Goal: Information Seeking & Learning: Learn about a topic

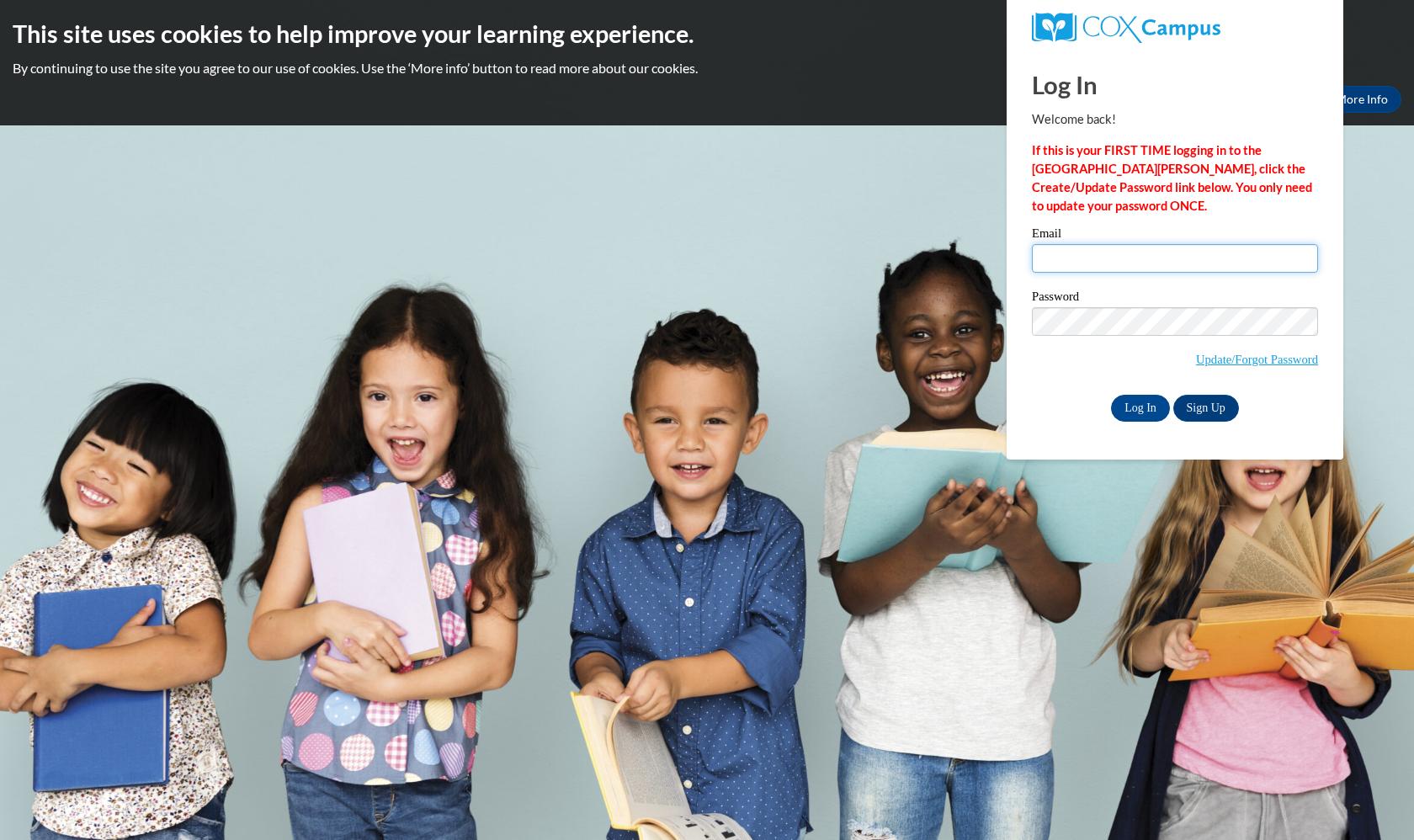
type input "davisciana@yahoo.com"
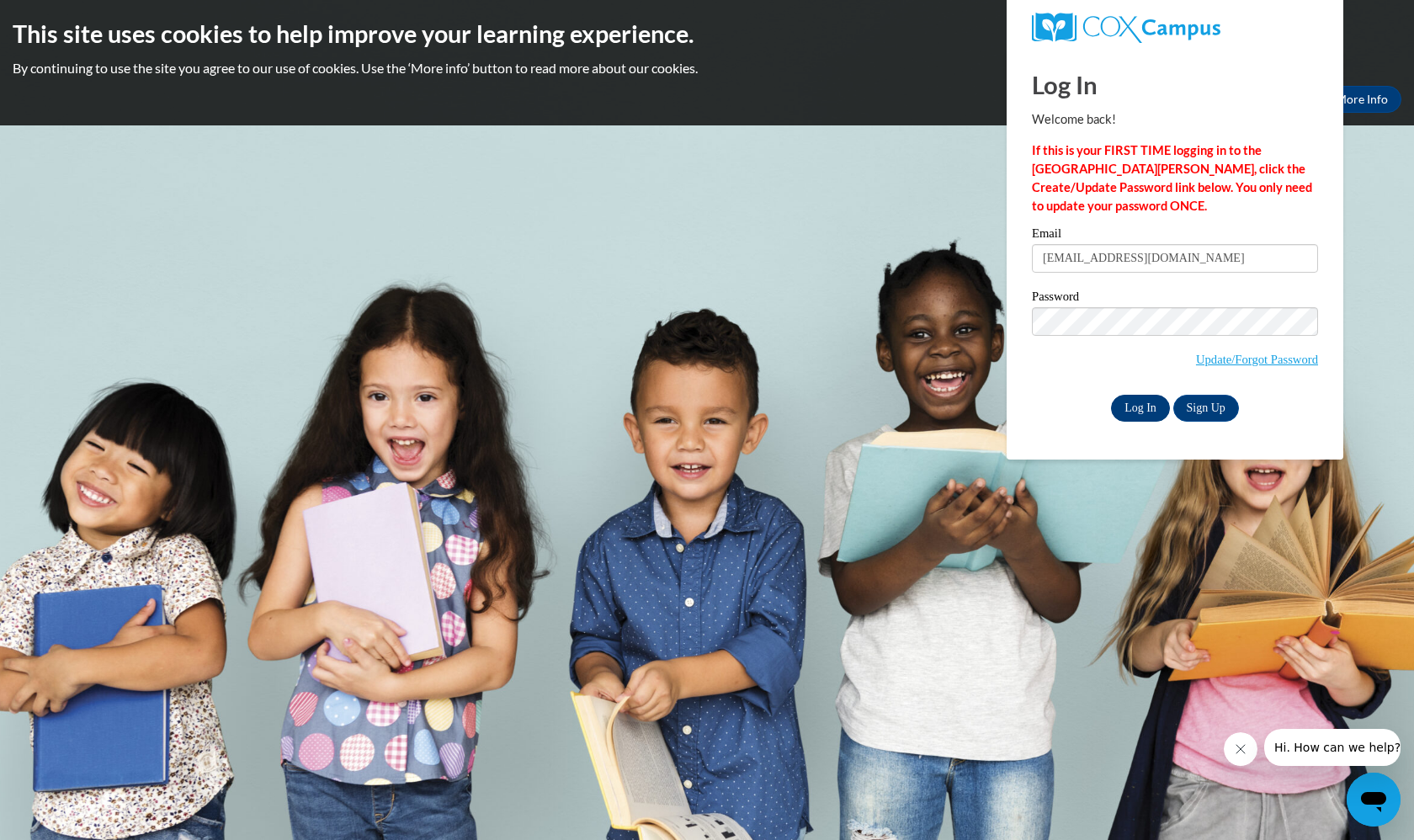
click at [1153, 404] on input "Log In" at bounding box center [1141, 408] width 59 height 27
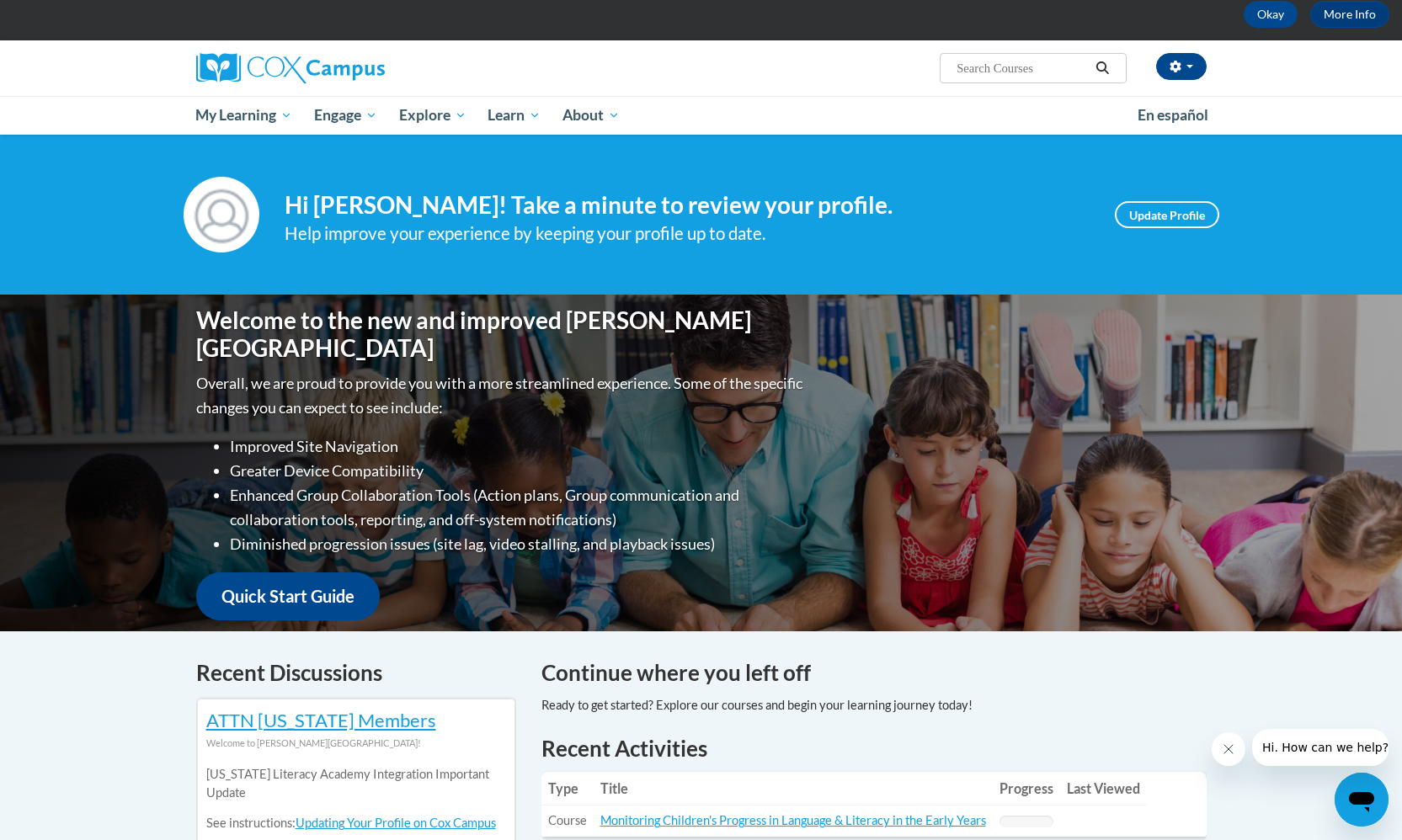
scroll to position [146, 0]
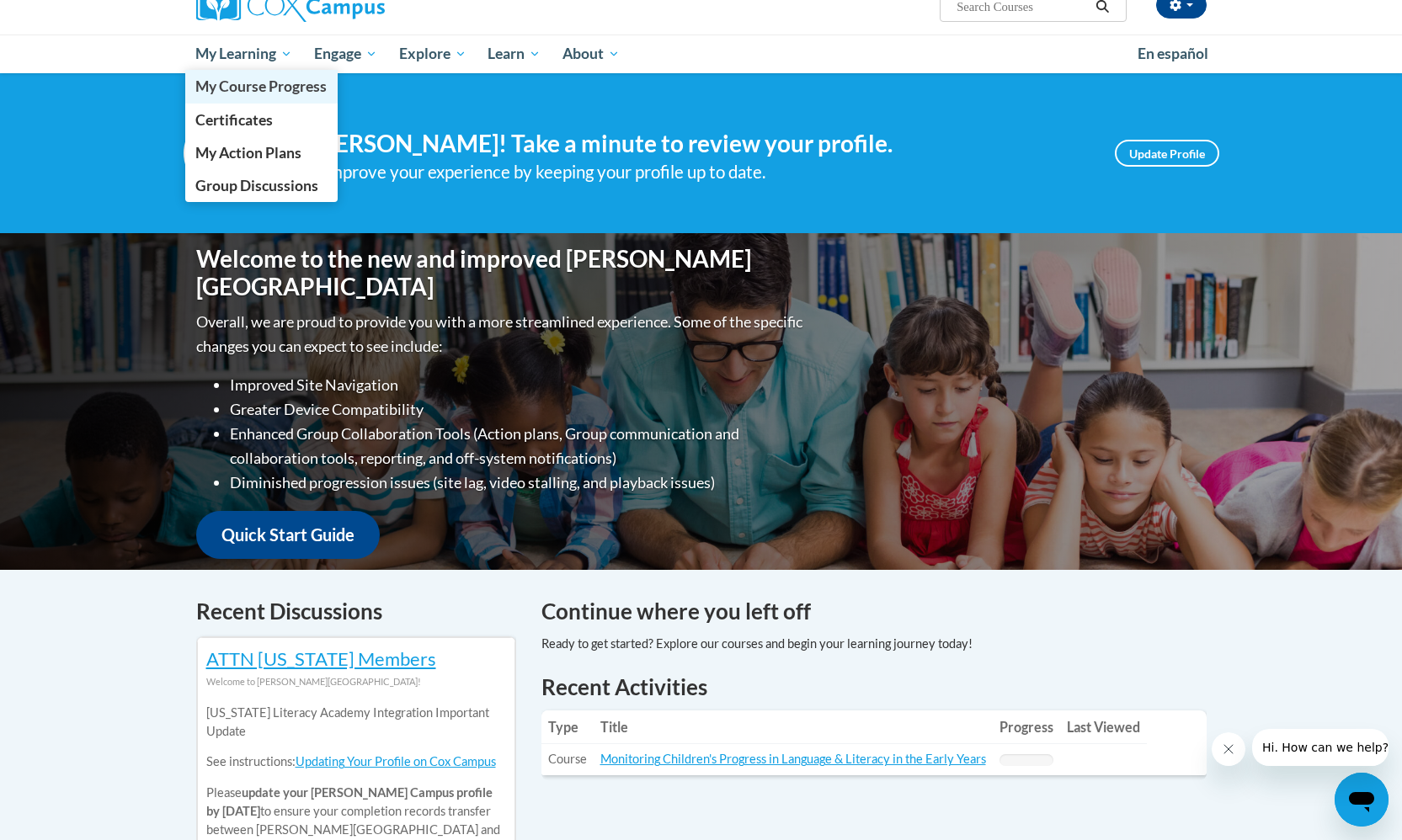
click at [279, 95] on span "My Course Progress" at bounding box center [261, 87] width 131 height 18
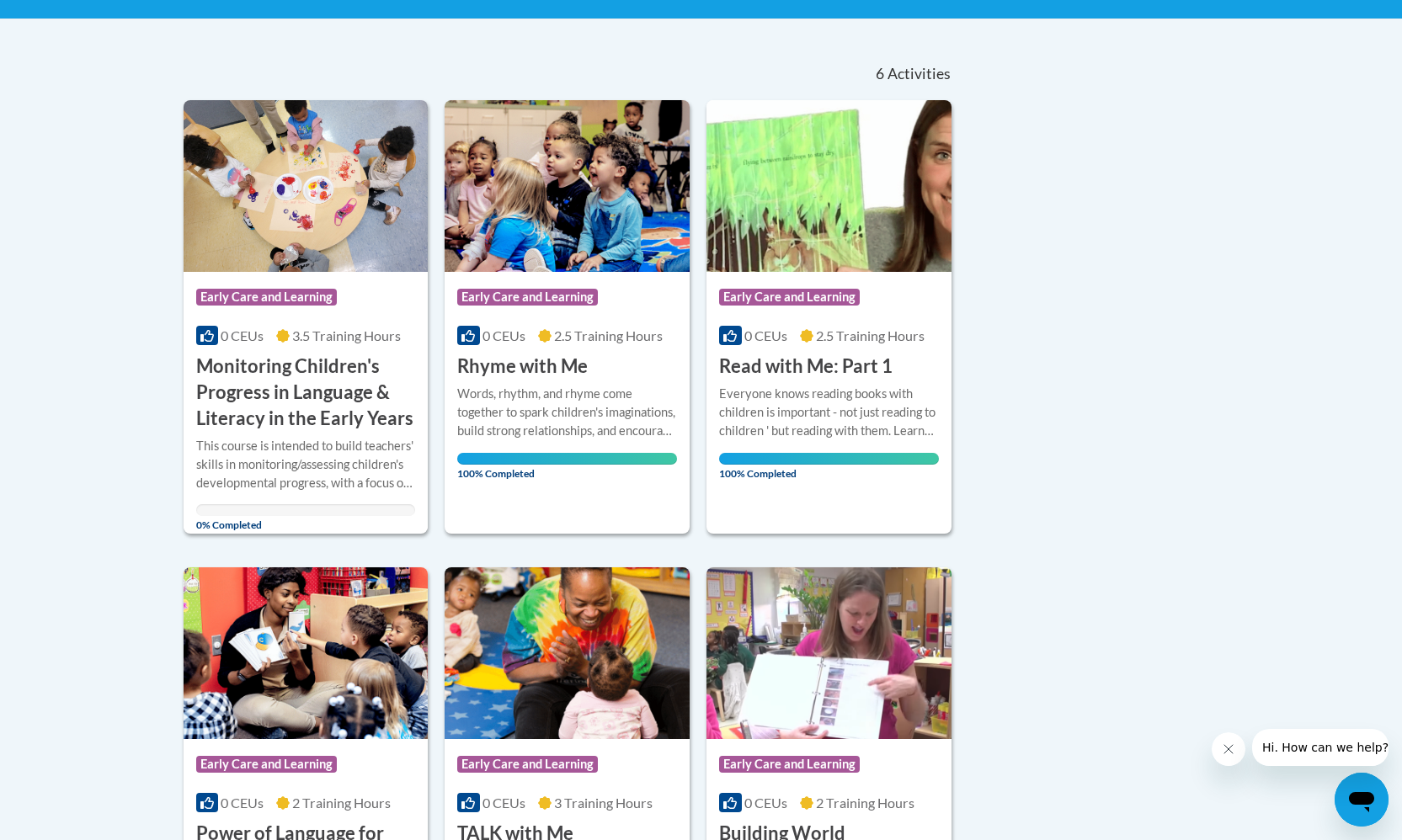
scroll to position [328, 0]
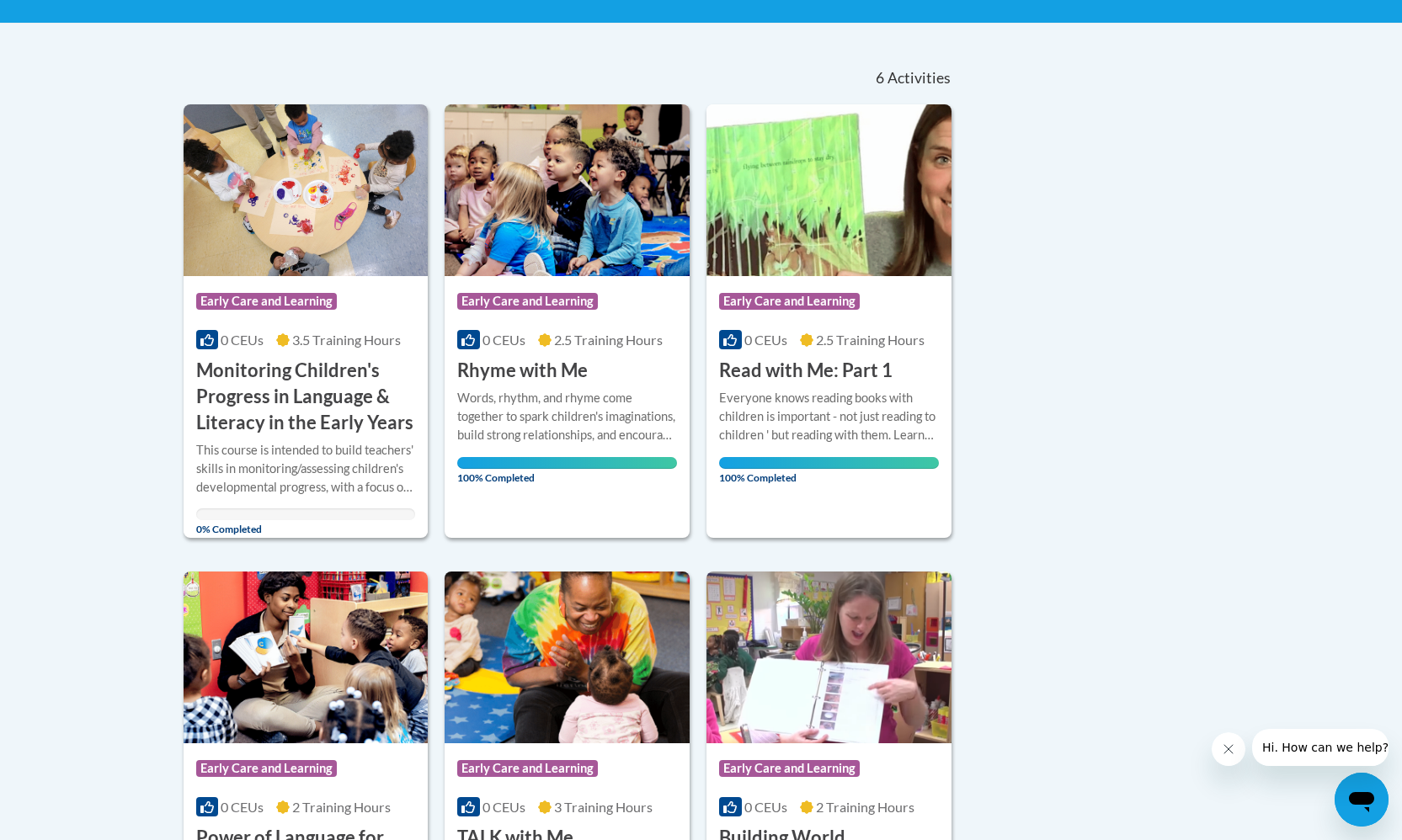
click at [350, 400] on h3 "Monitoring Children's Progress in Language & Literacy in the Early Years" at bounding box center [306, 396] width 220 height 78
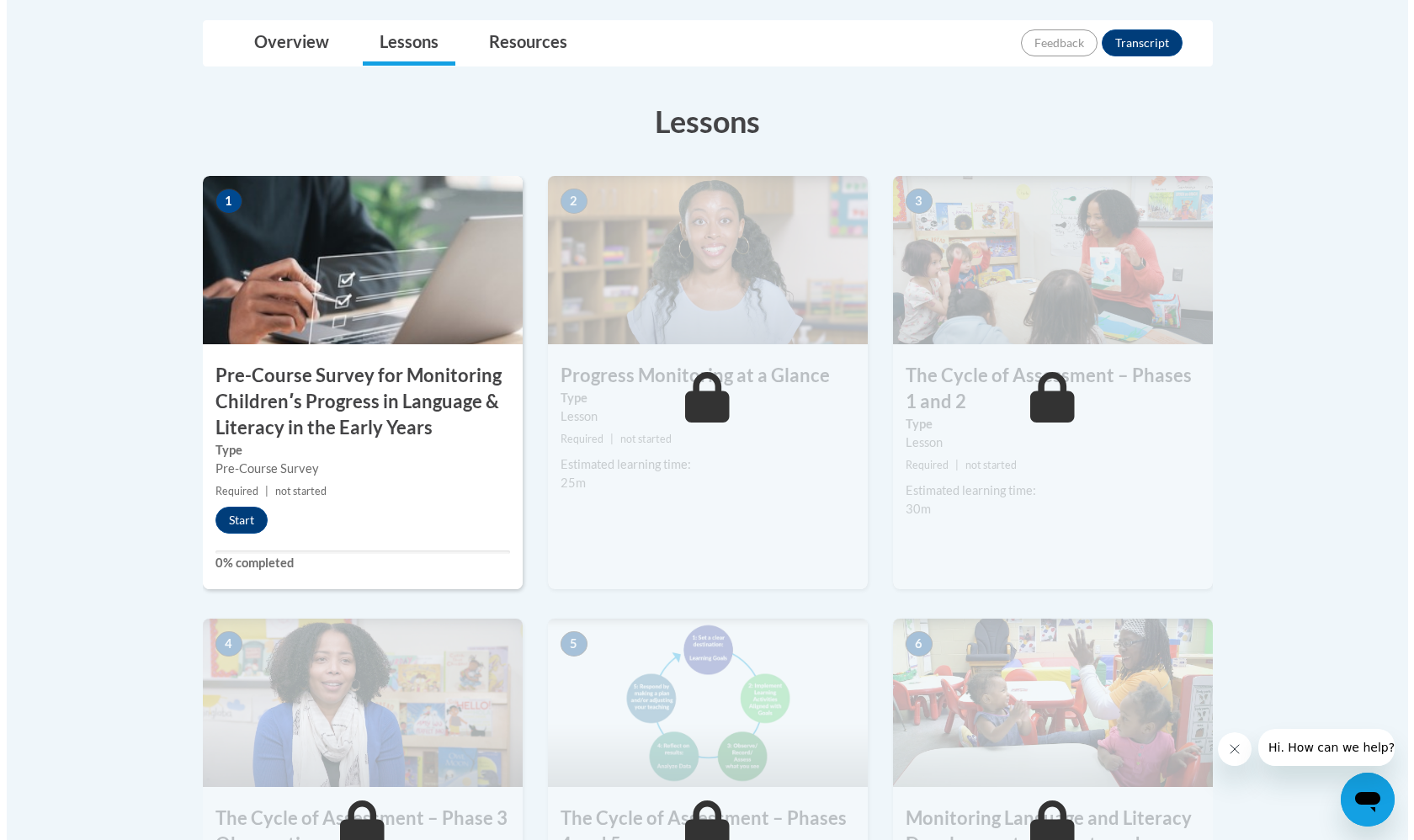
scroll to position [362, 0]
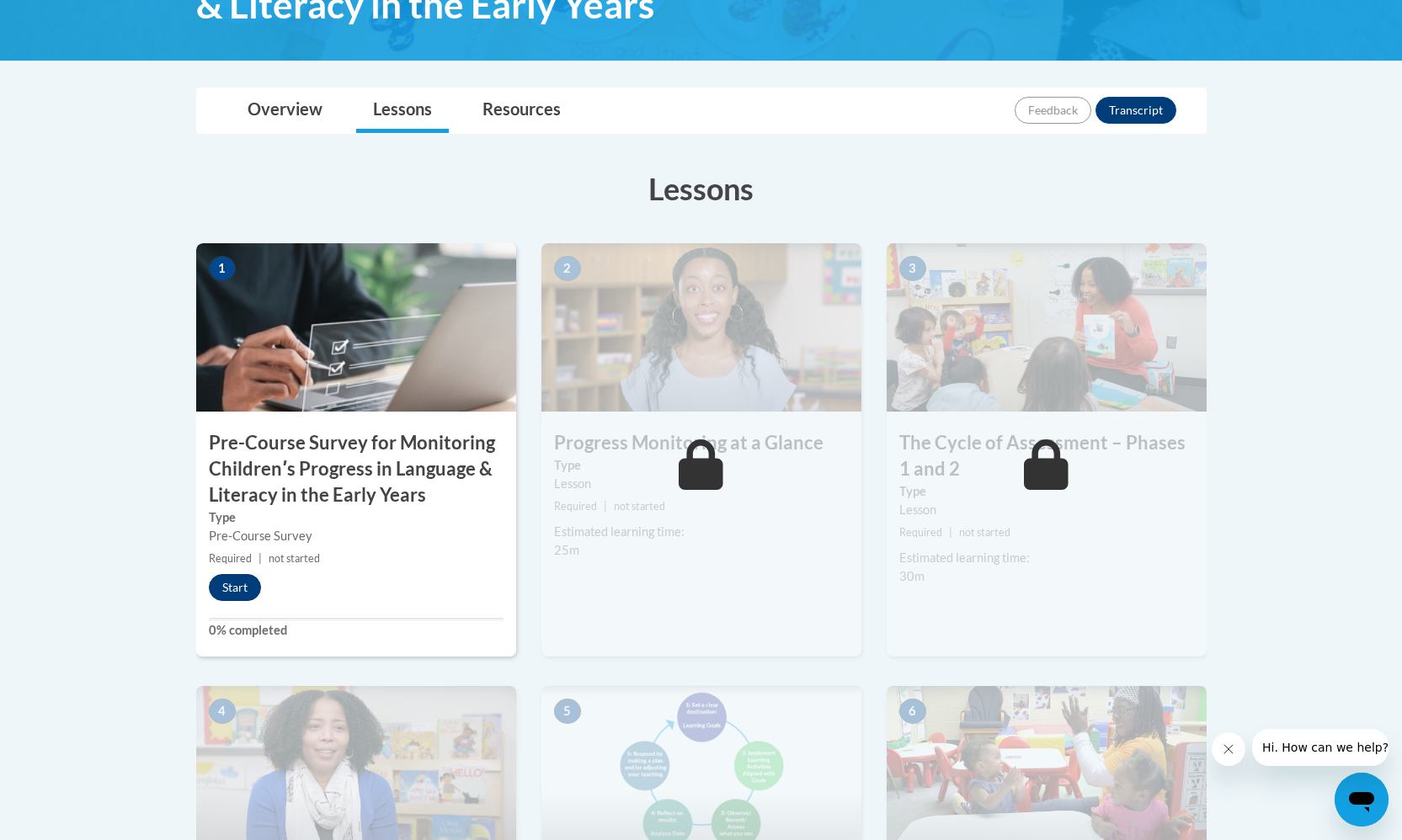
click at [252, 579] on button "Start" at bounding box center [235, 587] width 52 height 27
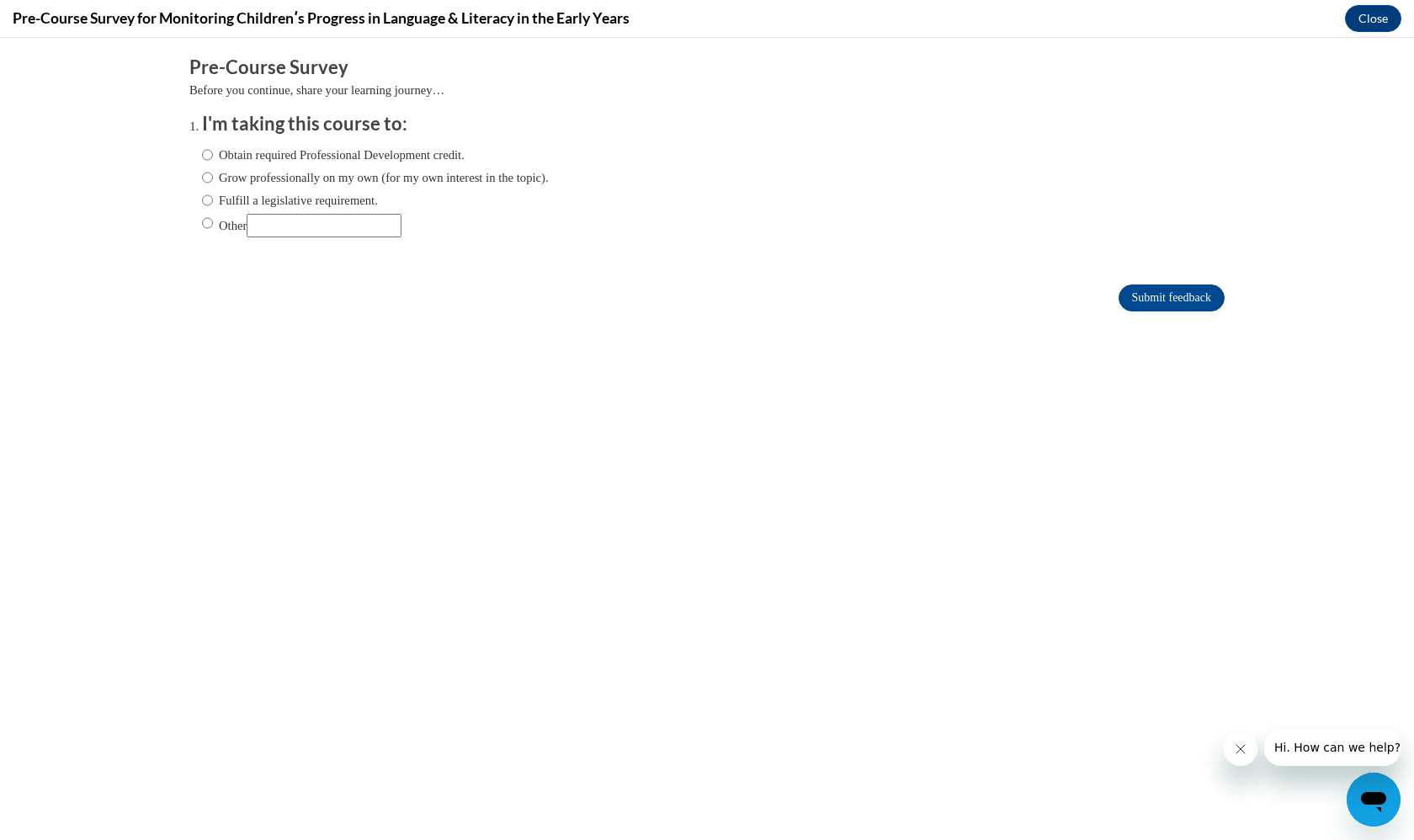
scroll to position [0, 0]
click at [288, 162] on label "Obtain required Professional Development credit." at bounding box center [333, 154] width 262 height 19
click at [213, 162] on input "Obtain required Professional Development credit." at bounding box center [207, 154] width 11 height 19
radio input "true"
click at [1119, 298] on input "Submit feedback" at bounding box center [1171, 298] width 106 height 27
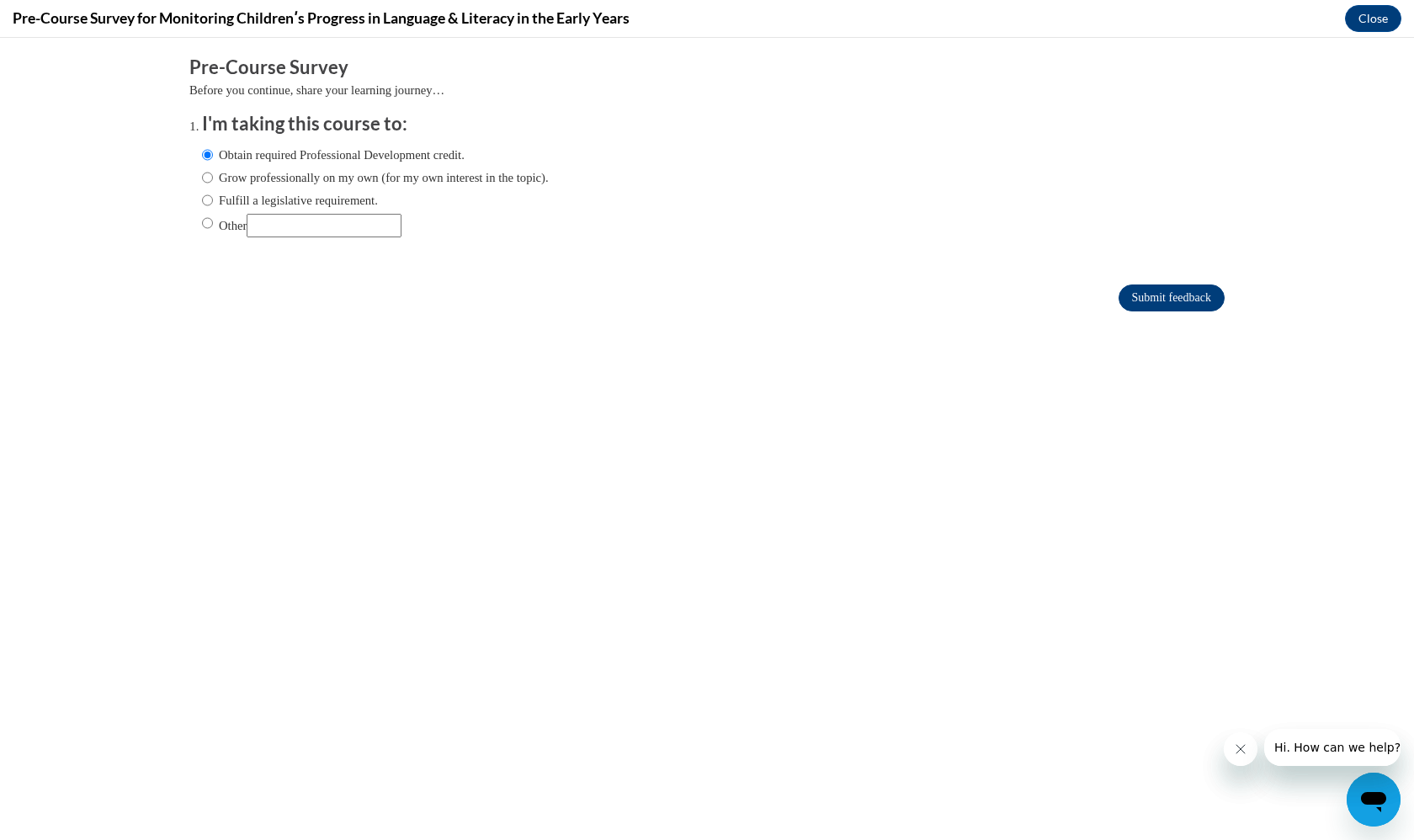
click at [1166, 306] on input "Submit feedback" at bounding box center [1171, 298] width 106 height 27
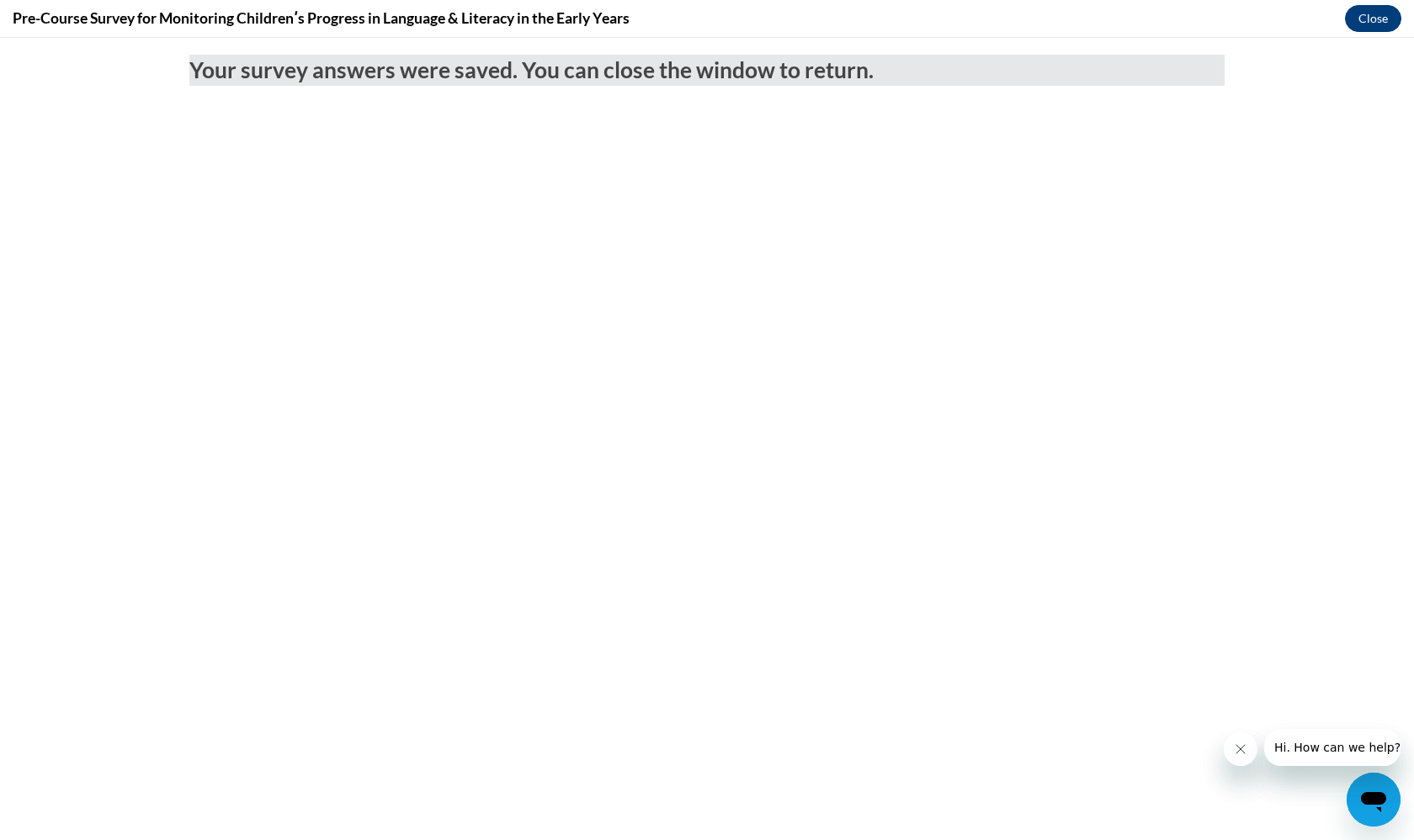
click at [1382, 22] on button "Close" at bounding box center [1373, 19] width 56 height 27
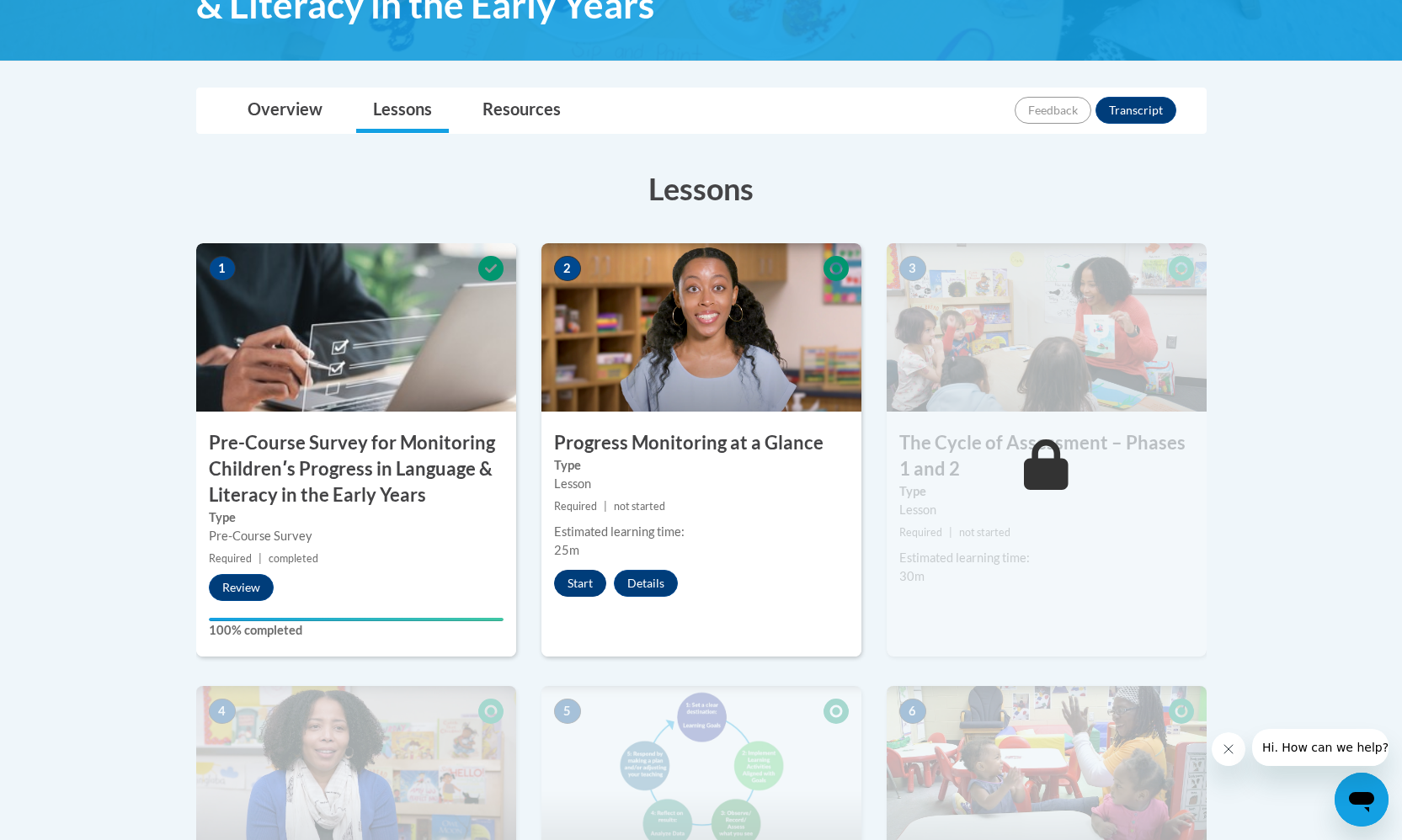
click at [600, 578] on button "Start" at bounding box center [580, 583] width 52 height 27
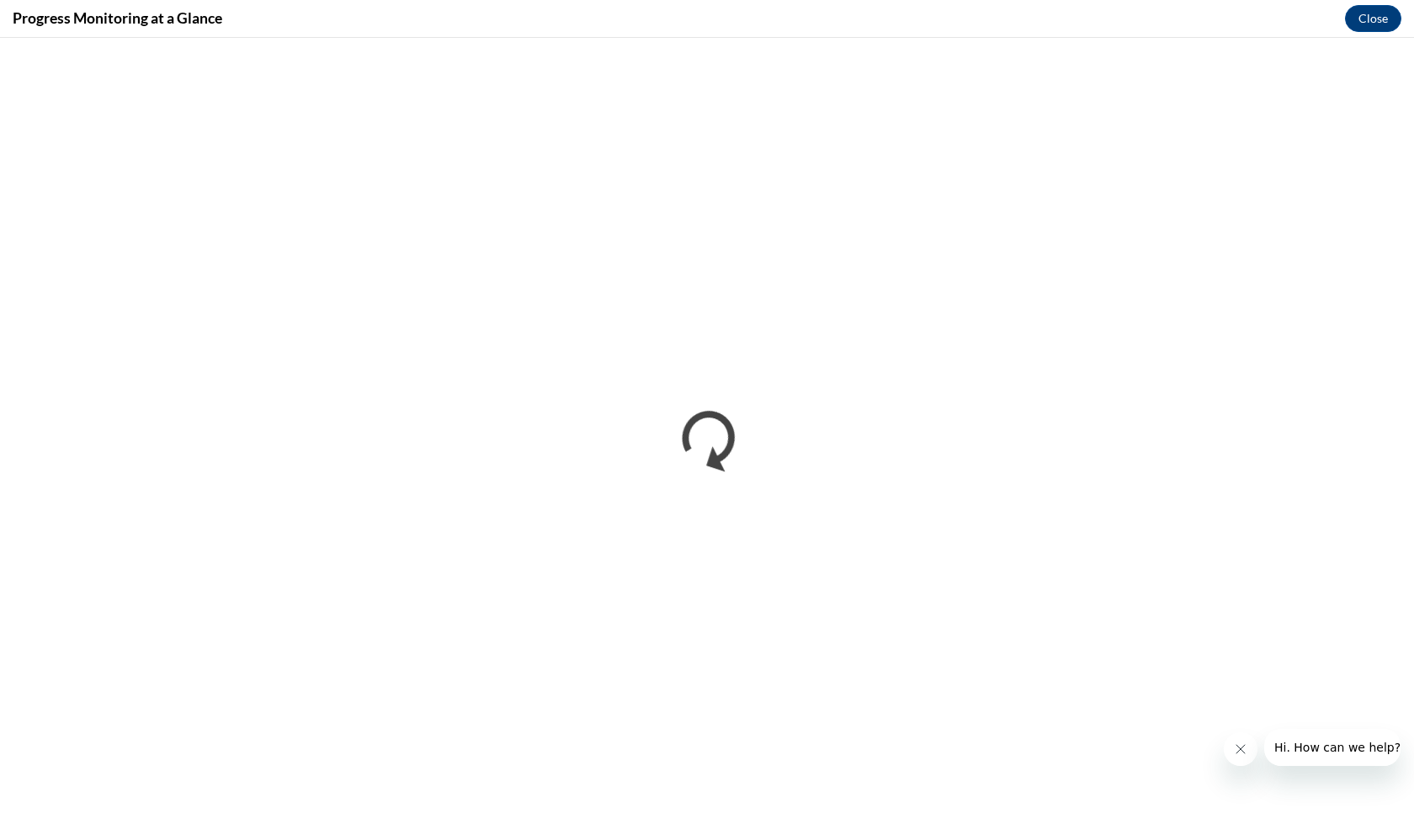
click at [1236, 739] on button "Close message from company" at bounding box center [1241, 749] width 34 height 34
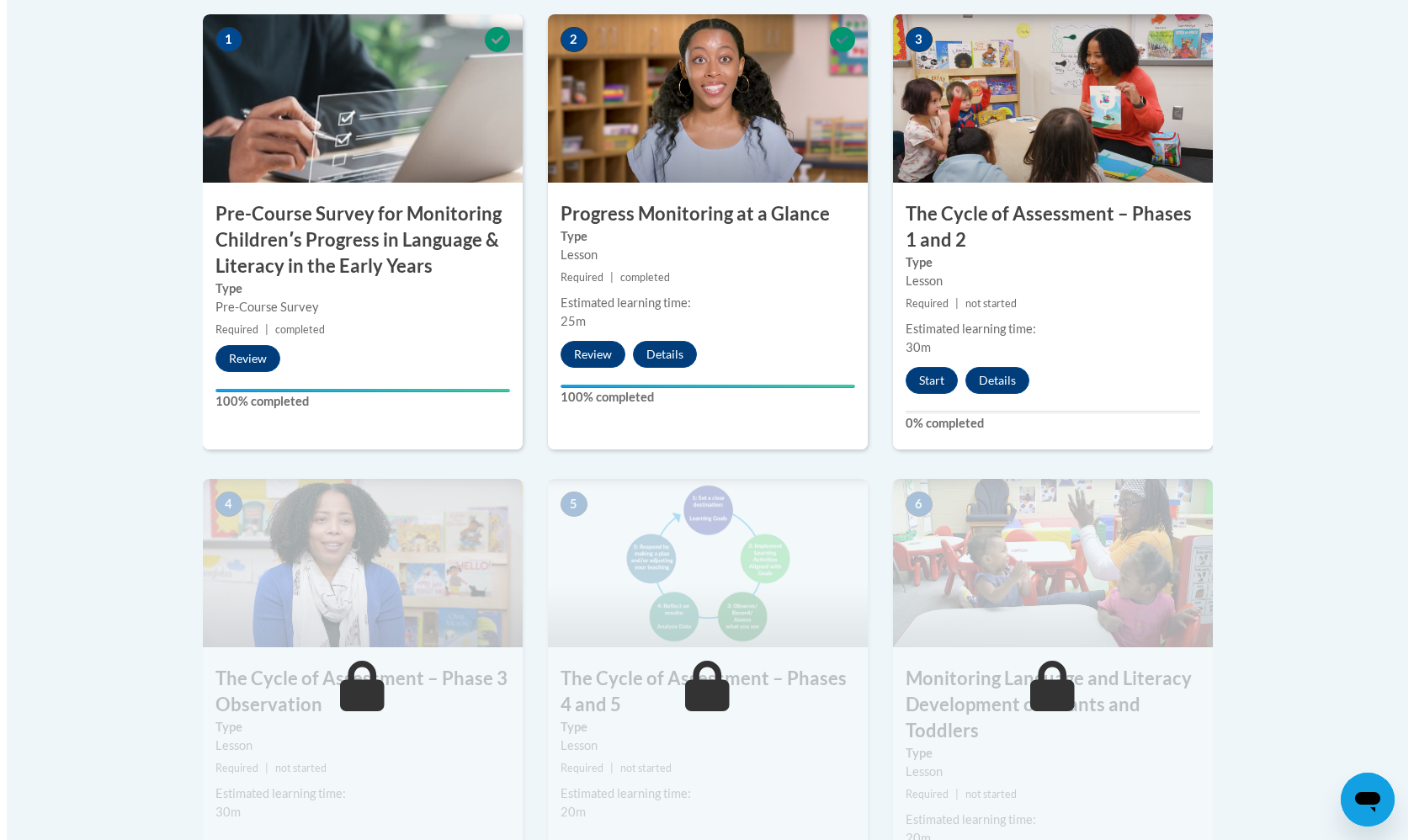
scroll to position [583, 0]
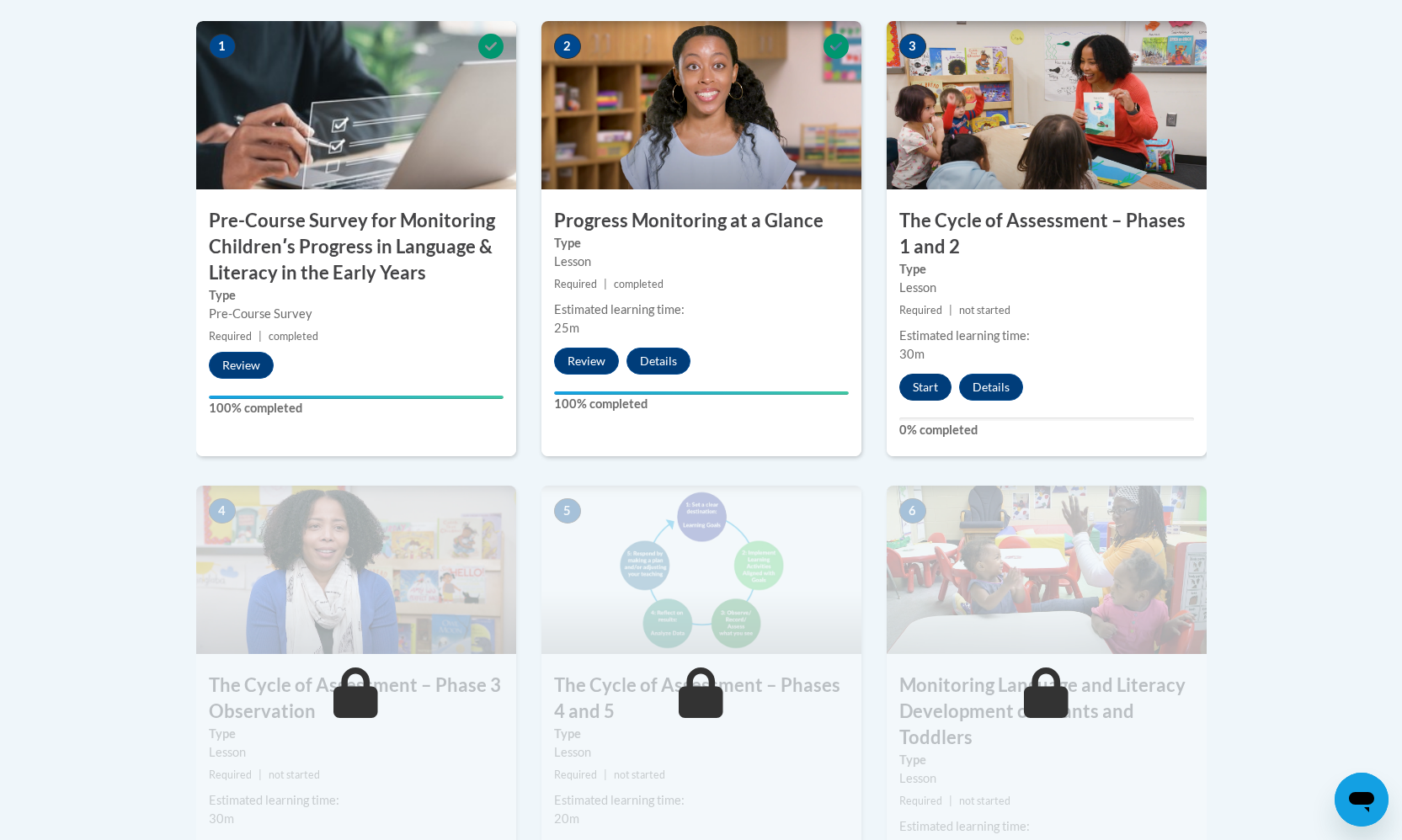
click at [930, 390] on button "Start" at bounding box center [925, 387] width 52 height 27
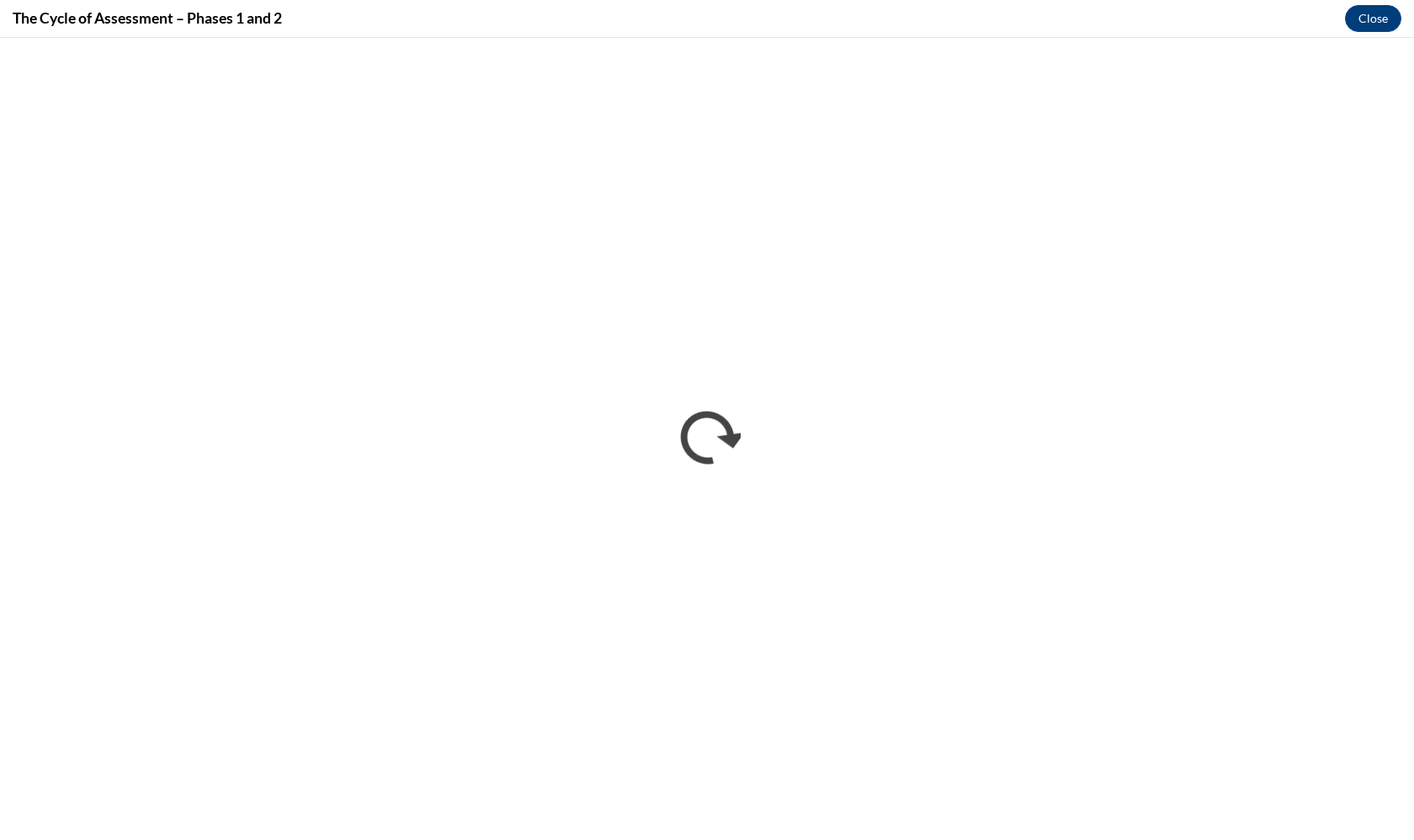
scroll to position [0, 0]
click at [1380, 23] on button "Close" at bounding box center [1373, 19] width 56 height 27
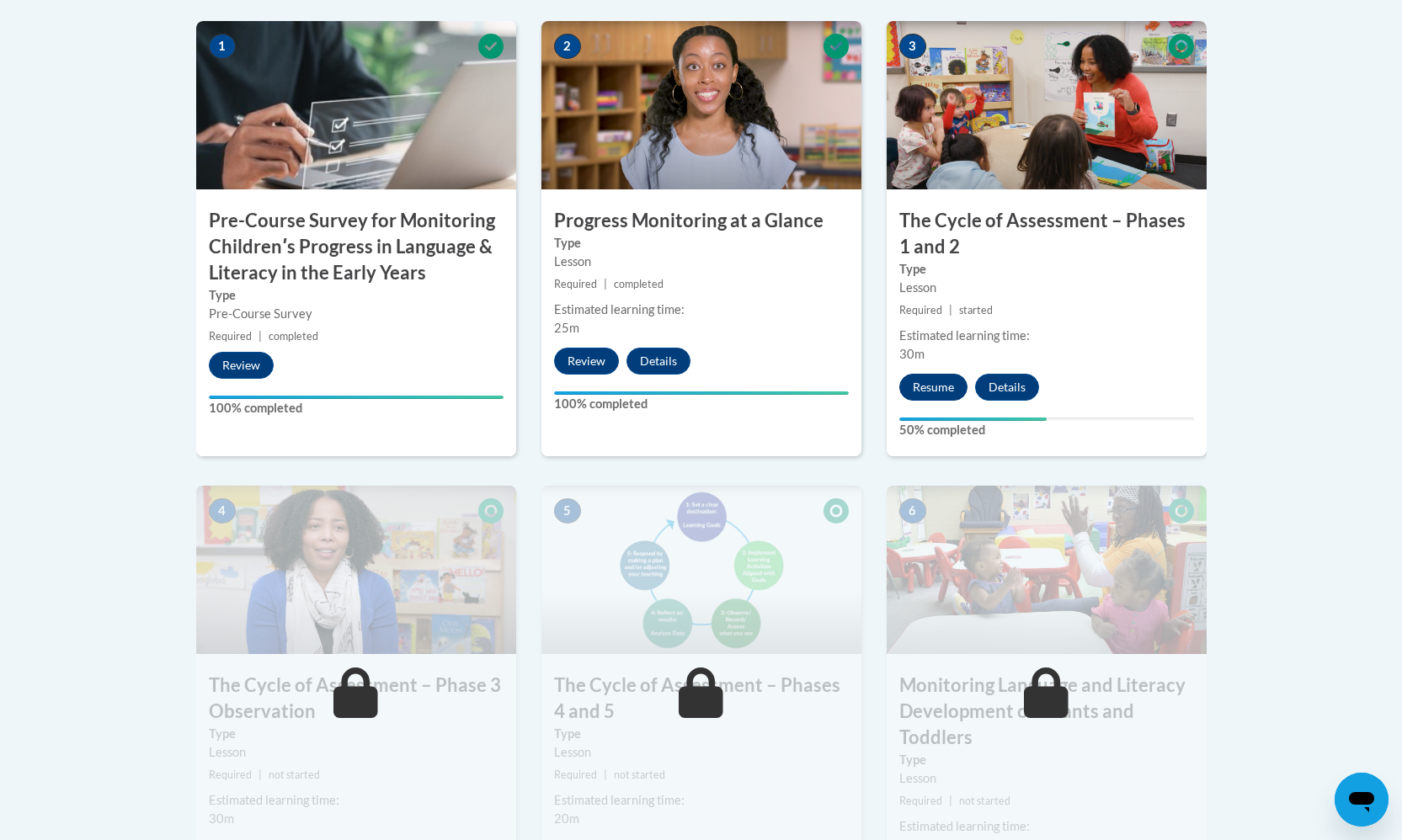
click at [930, 393] on button "Resume" at bounding box center [933, 387] width 68 height 27
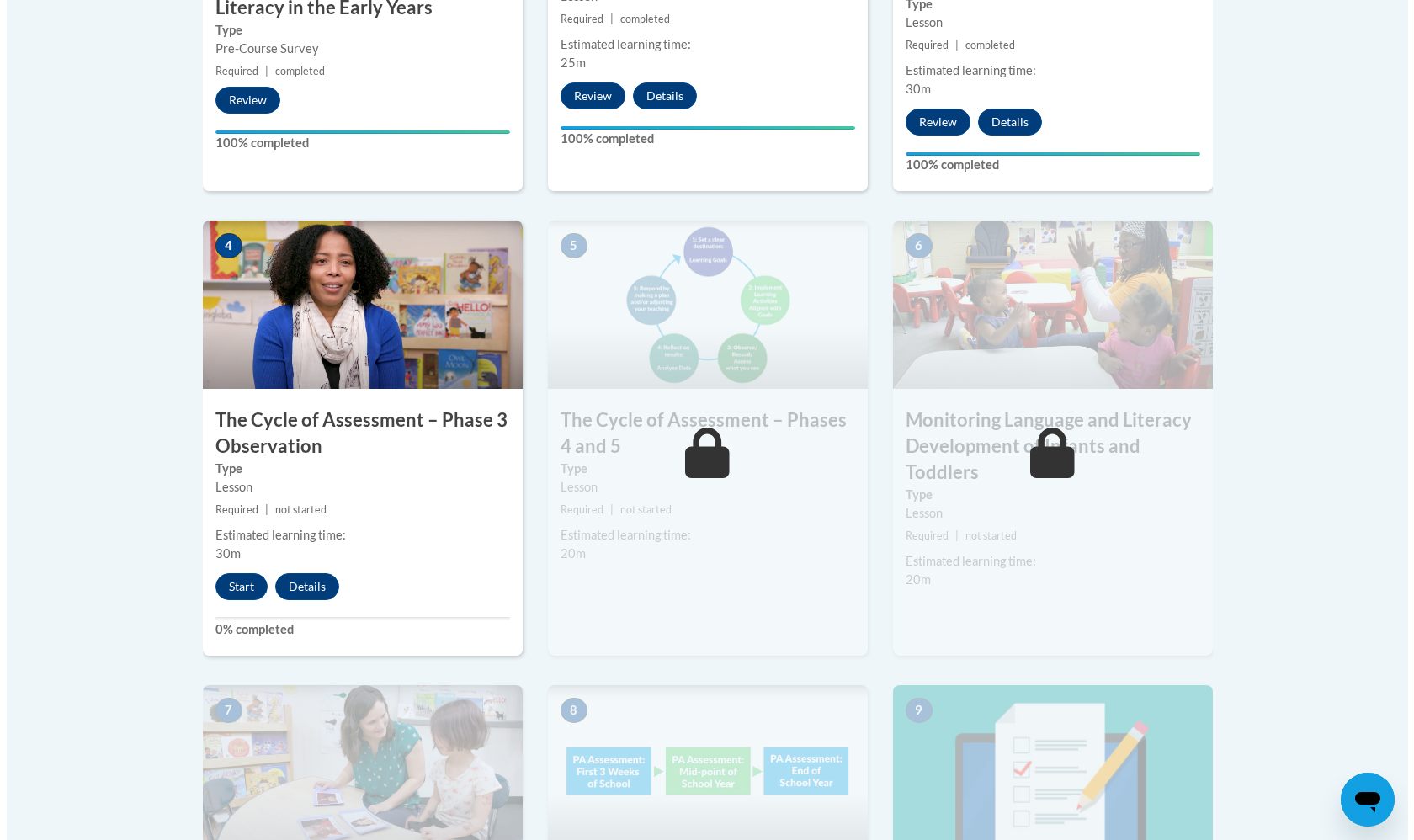
scroll to position [854, 0]
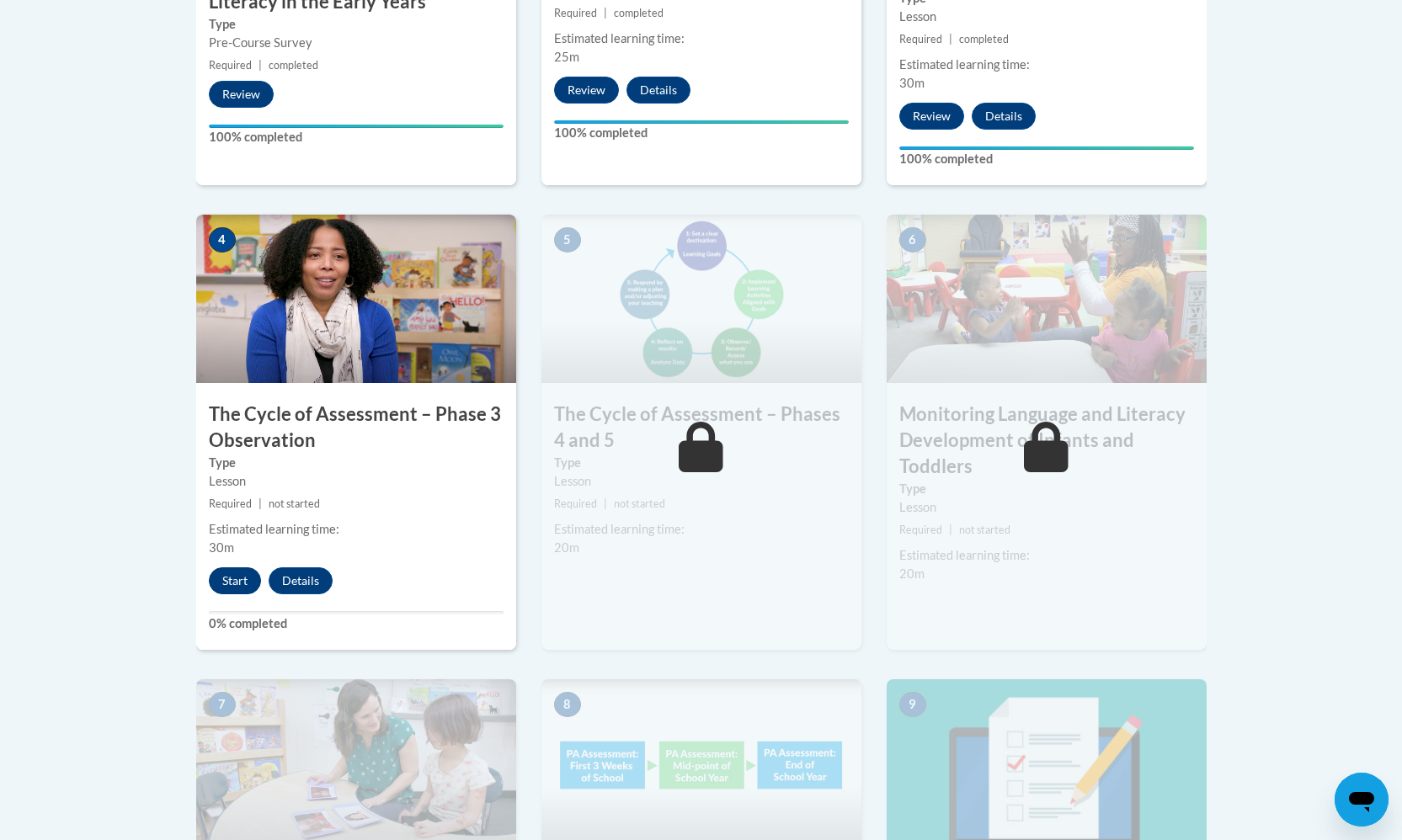
click at [254, 572] on button "Start" at bounding box center [235, 581] width 52 height 27
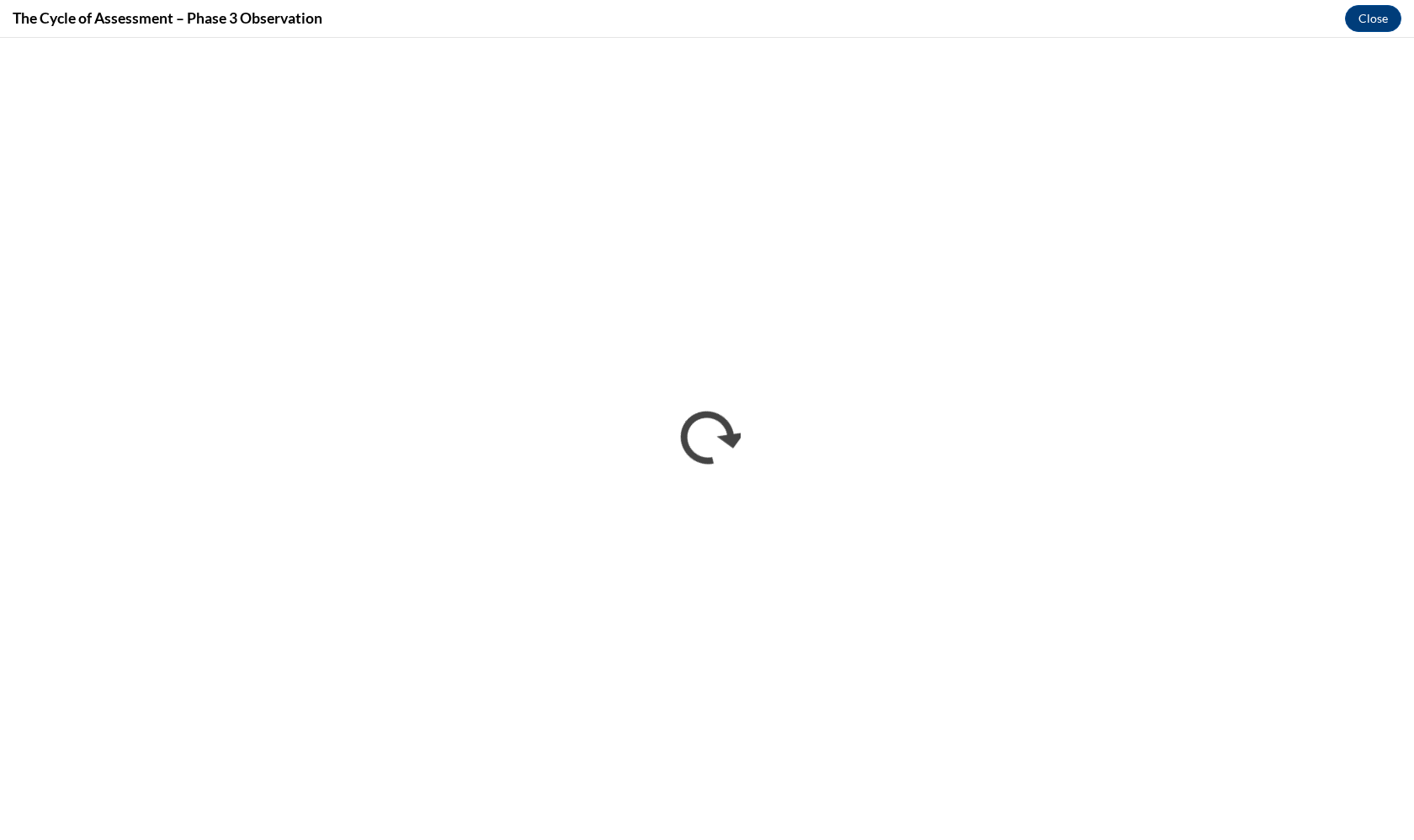
scroll to position [0, 0]
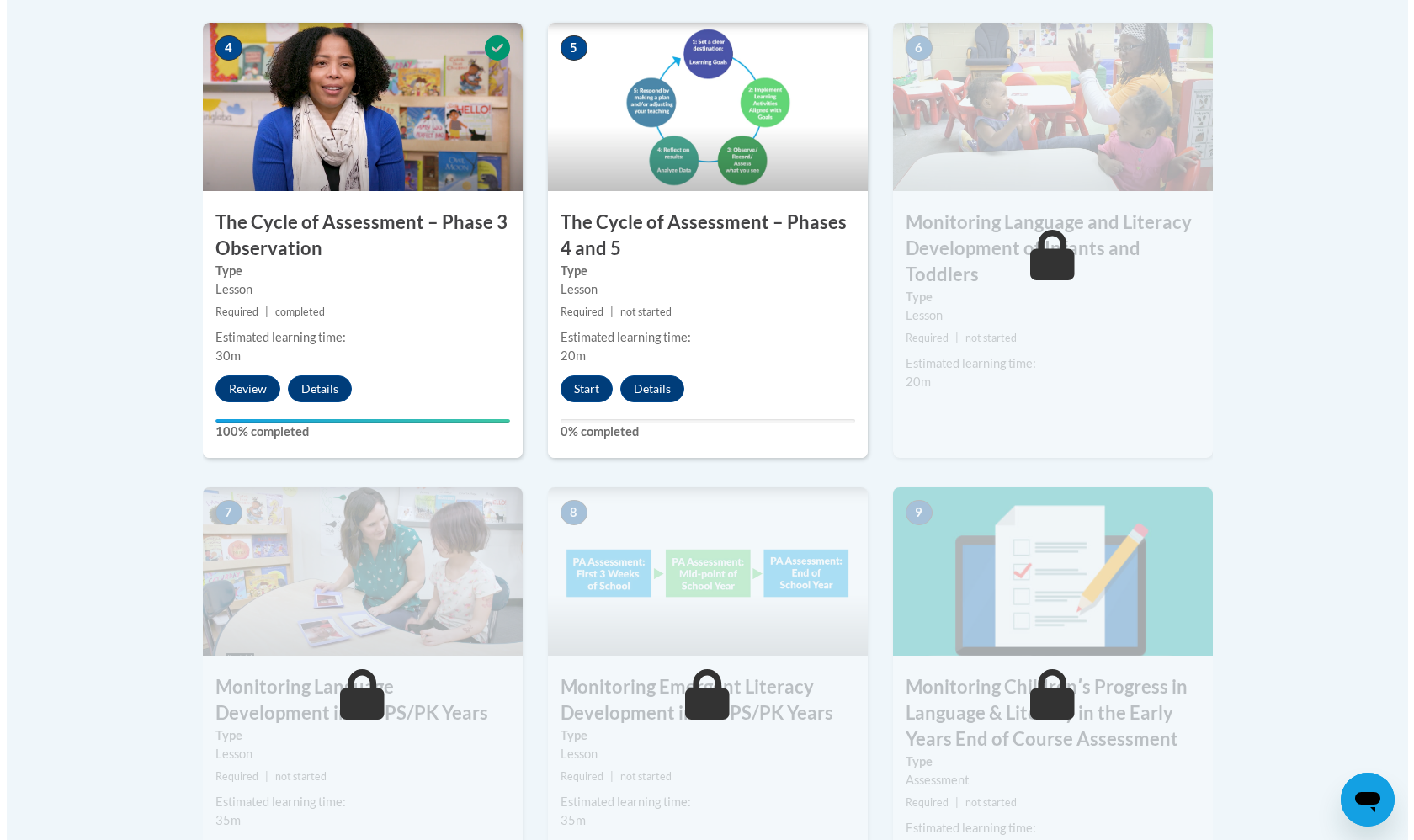
scroll to position [1027, 0]
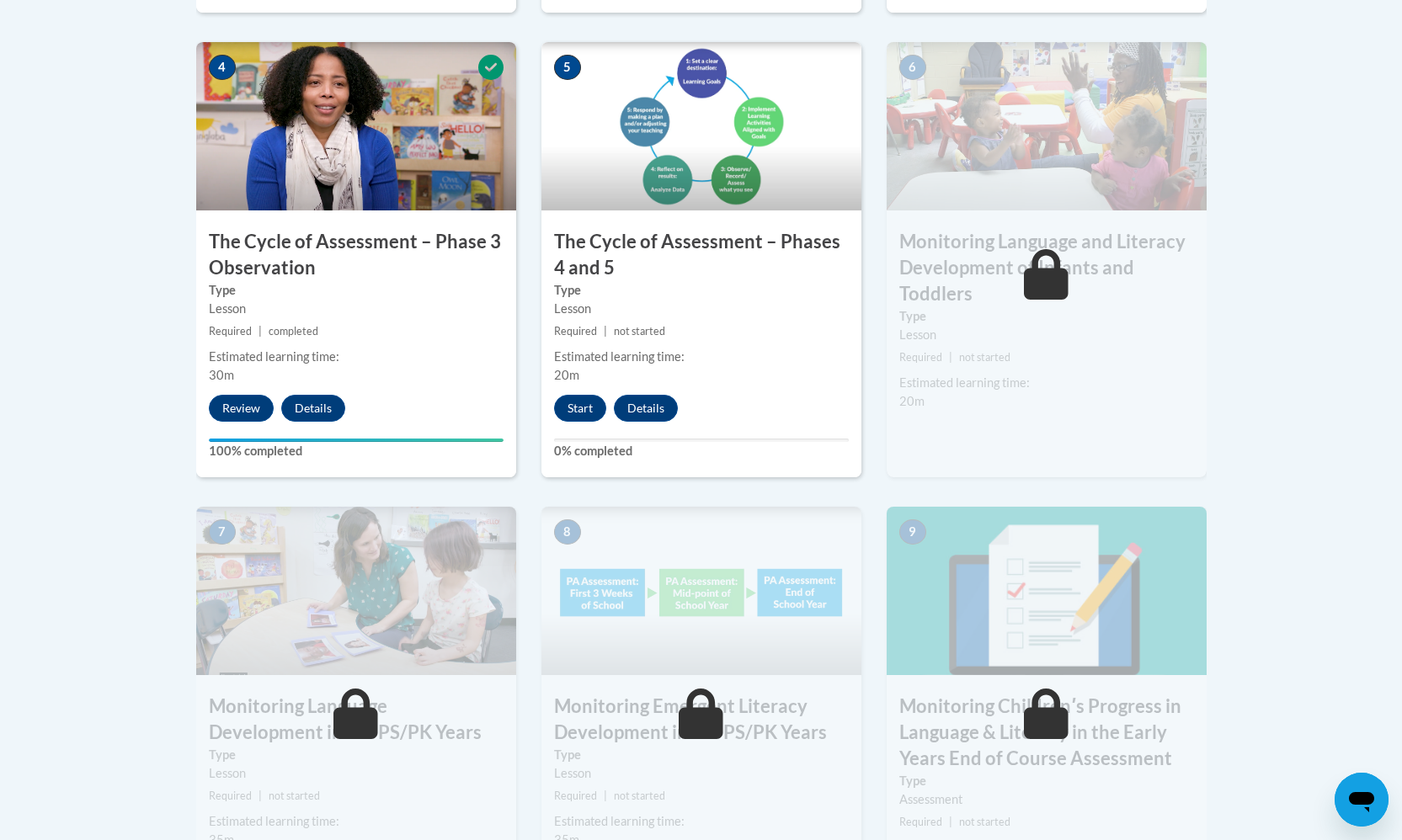
click at [580, 420] on div "5 The Cycle of Assessment – Phases 4 and 5 Type Lesson Required | not started E…" at bounding box center [701, 260] width 320 height 436
click at [590, 406] on button "Start" at bounding box center [580, 408] width 52 height 27
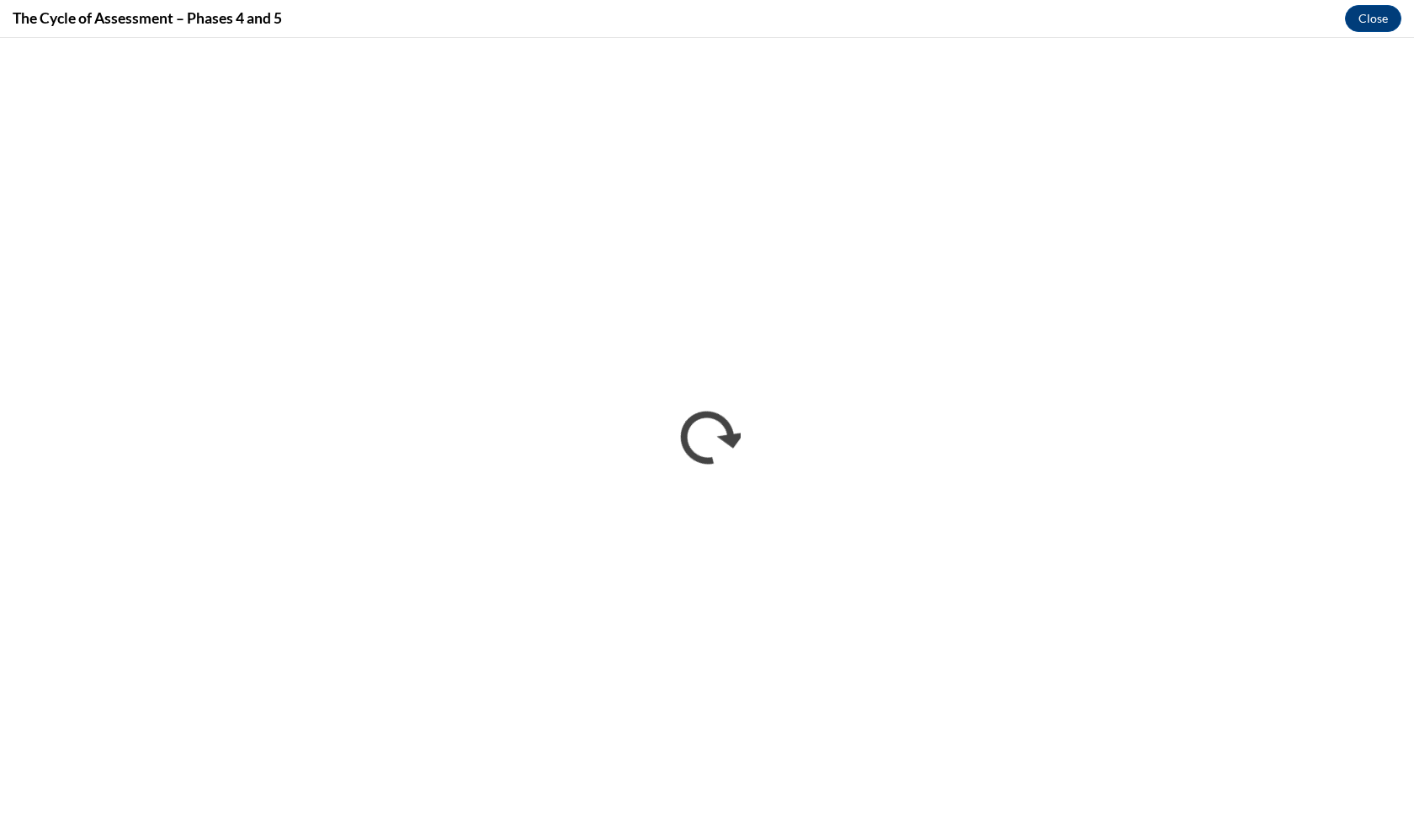
scroll to position [0, 0]
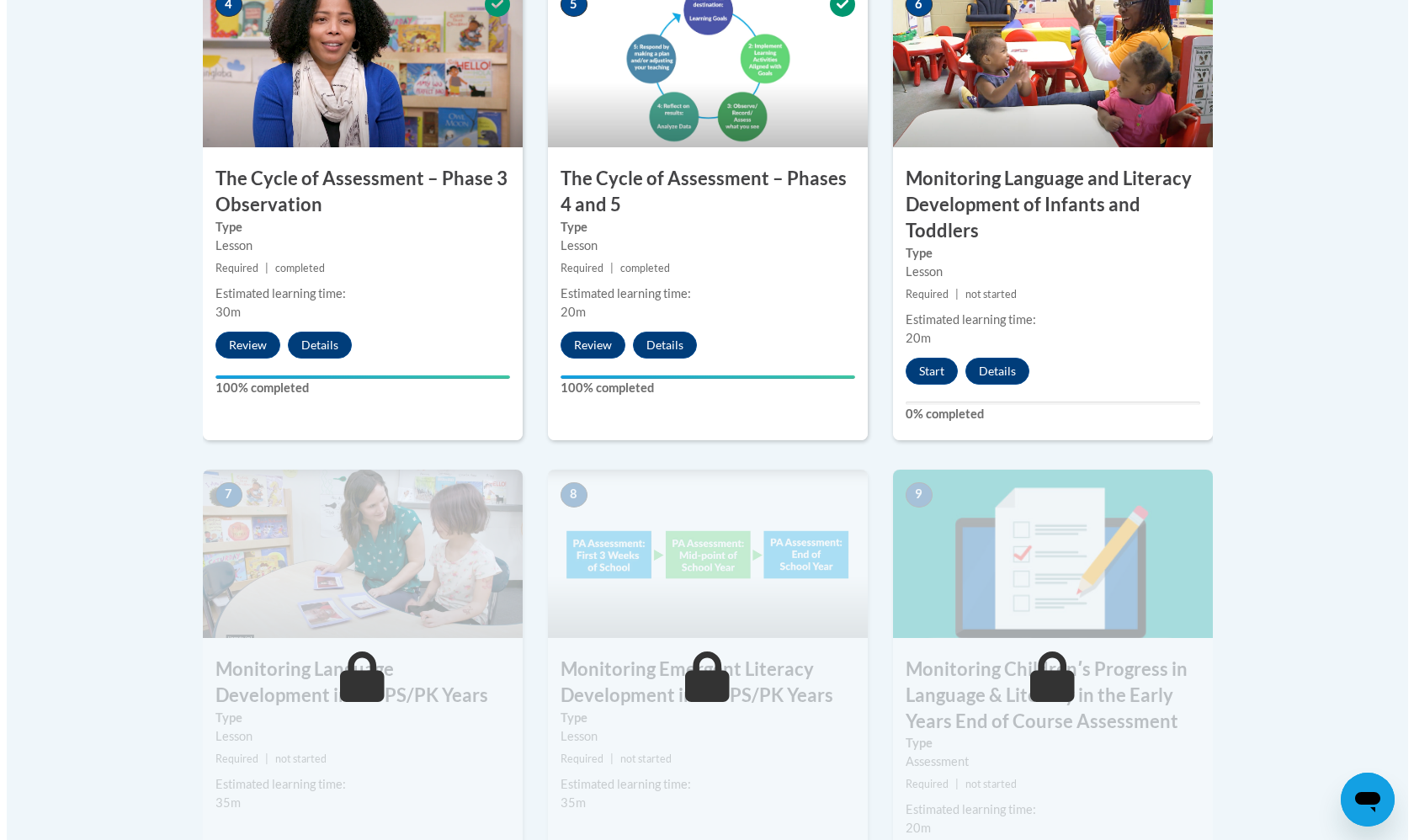
scroll to position [1076, 0]
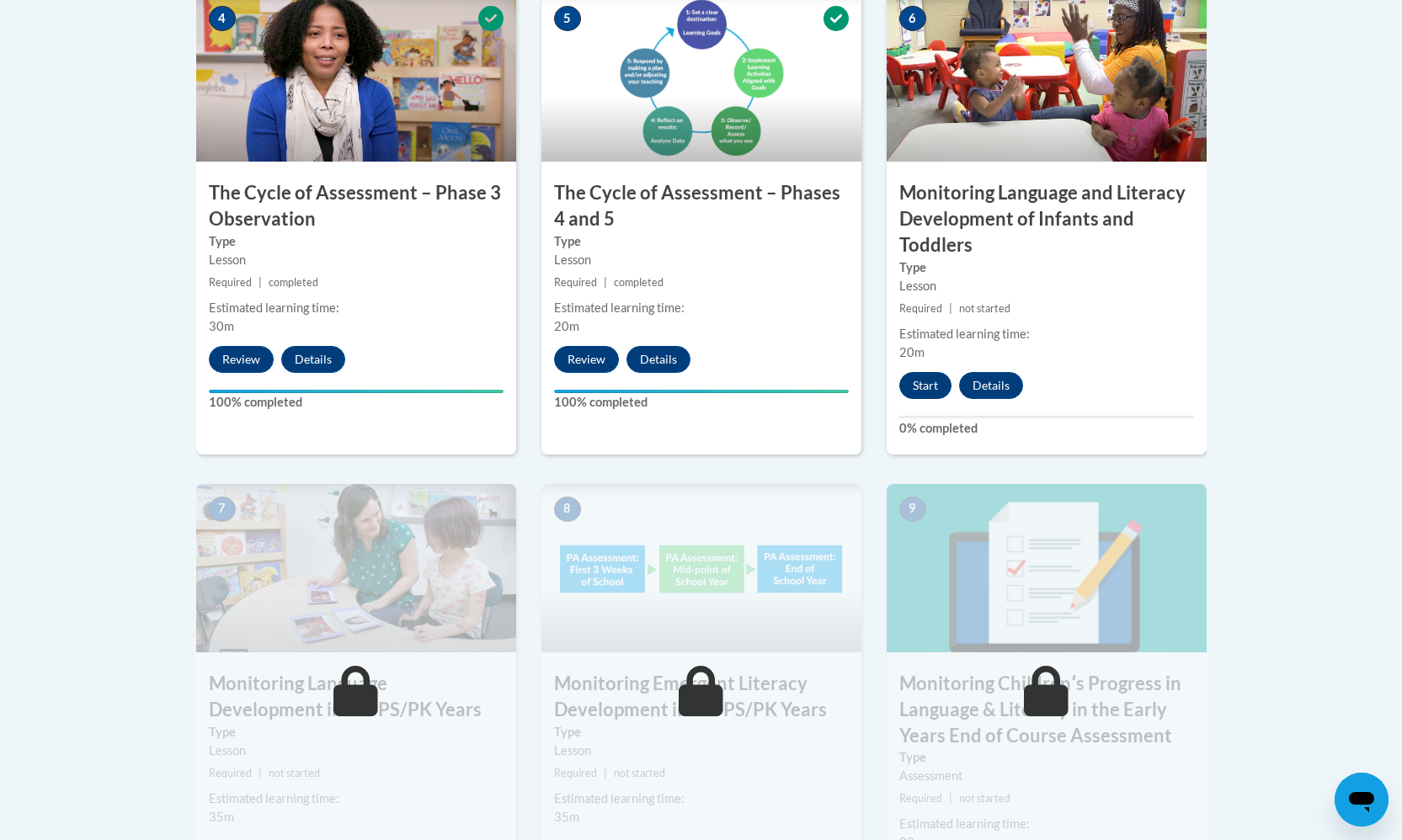
click at [927, 372] on button "Start" at bounding box center [925, 386] width 52 height 27
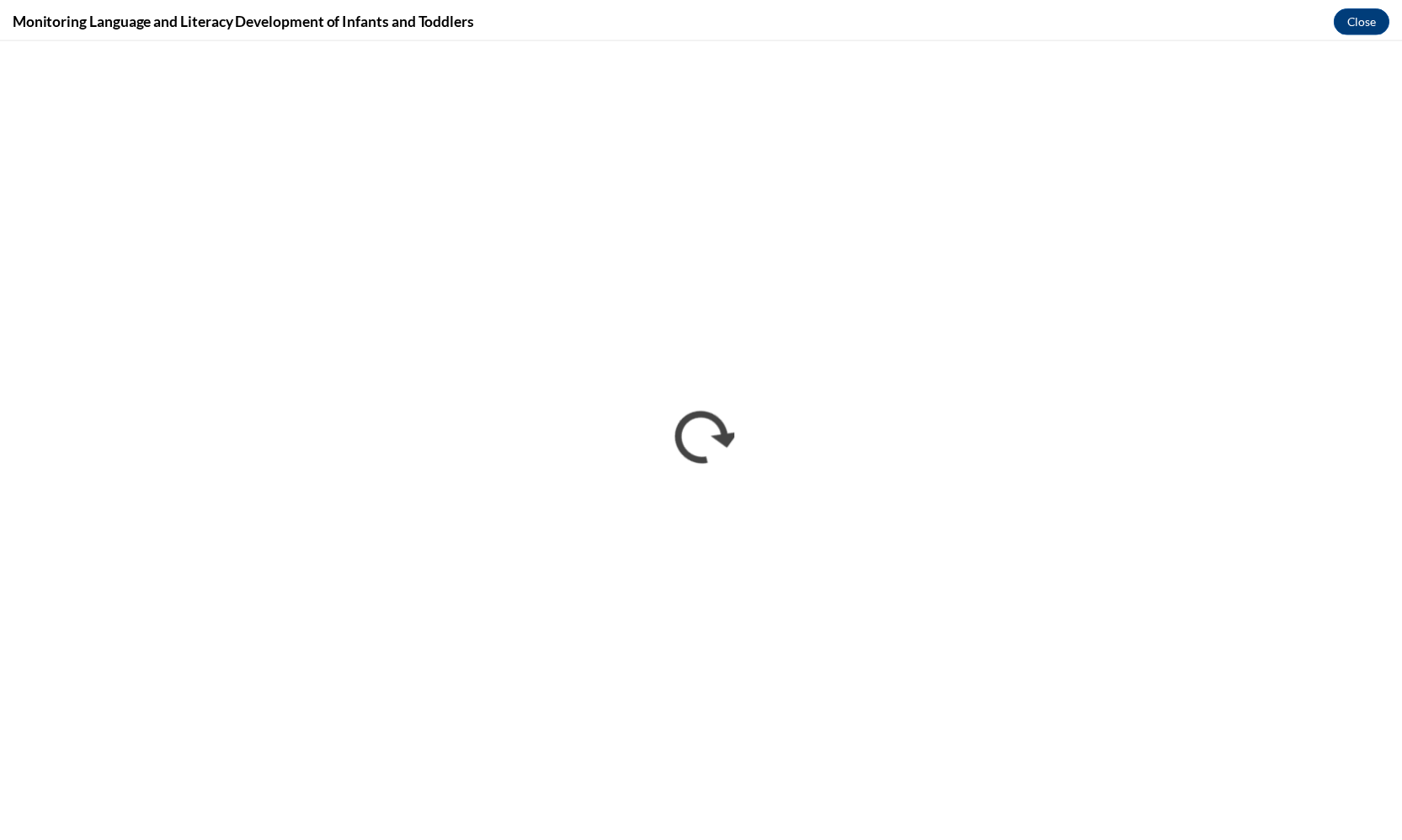
scroll to position [0, 0]
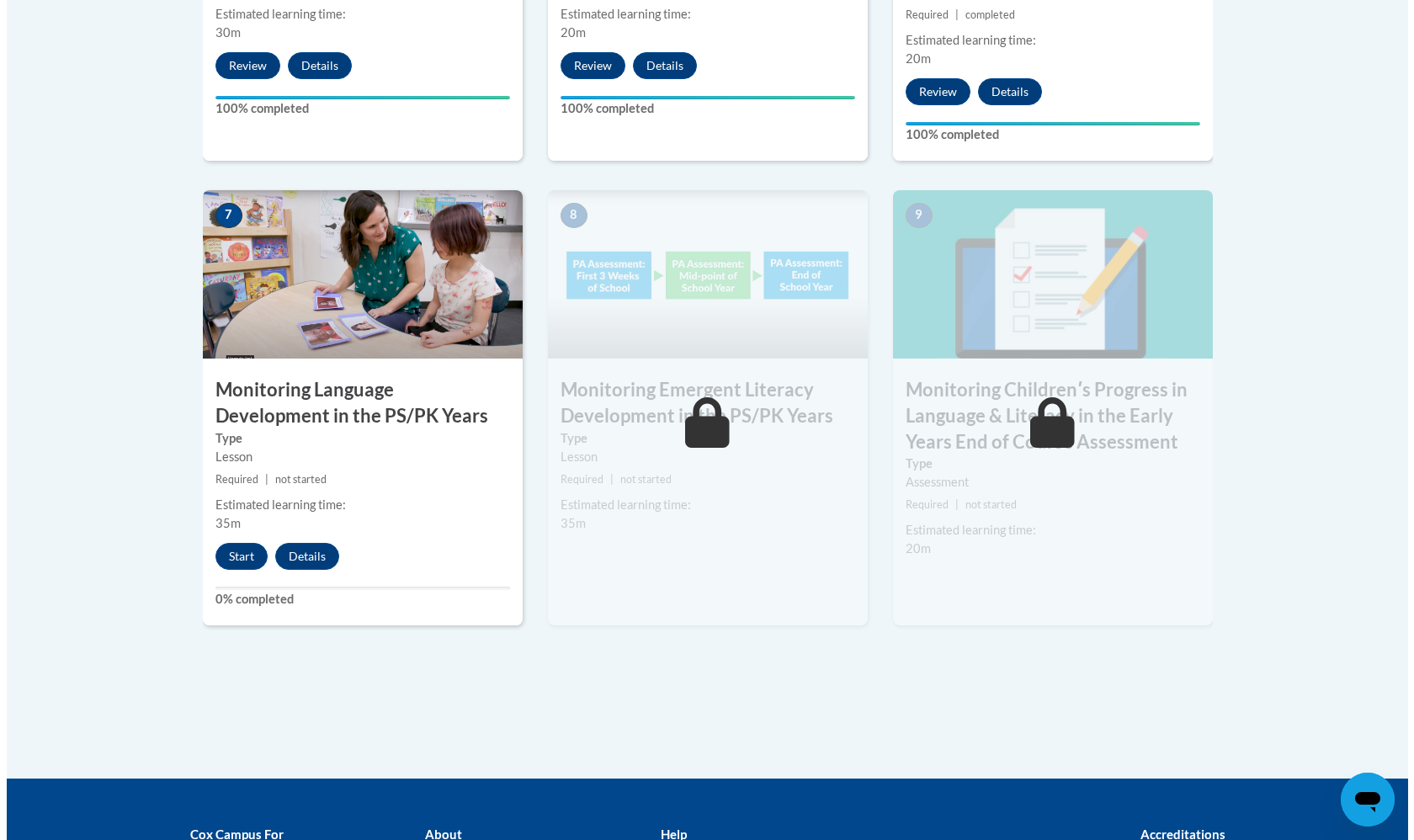
scroll to position [1388, 0]
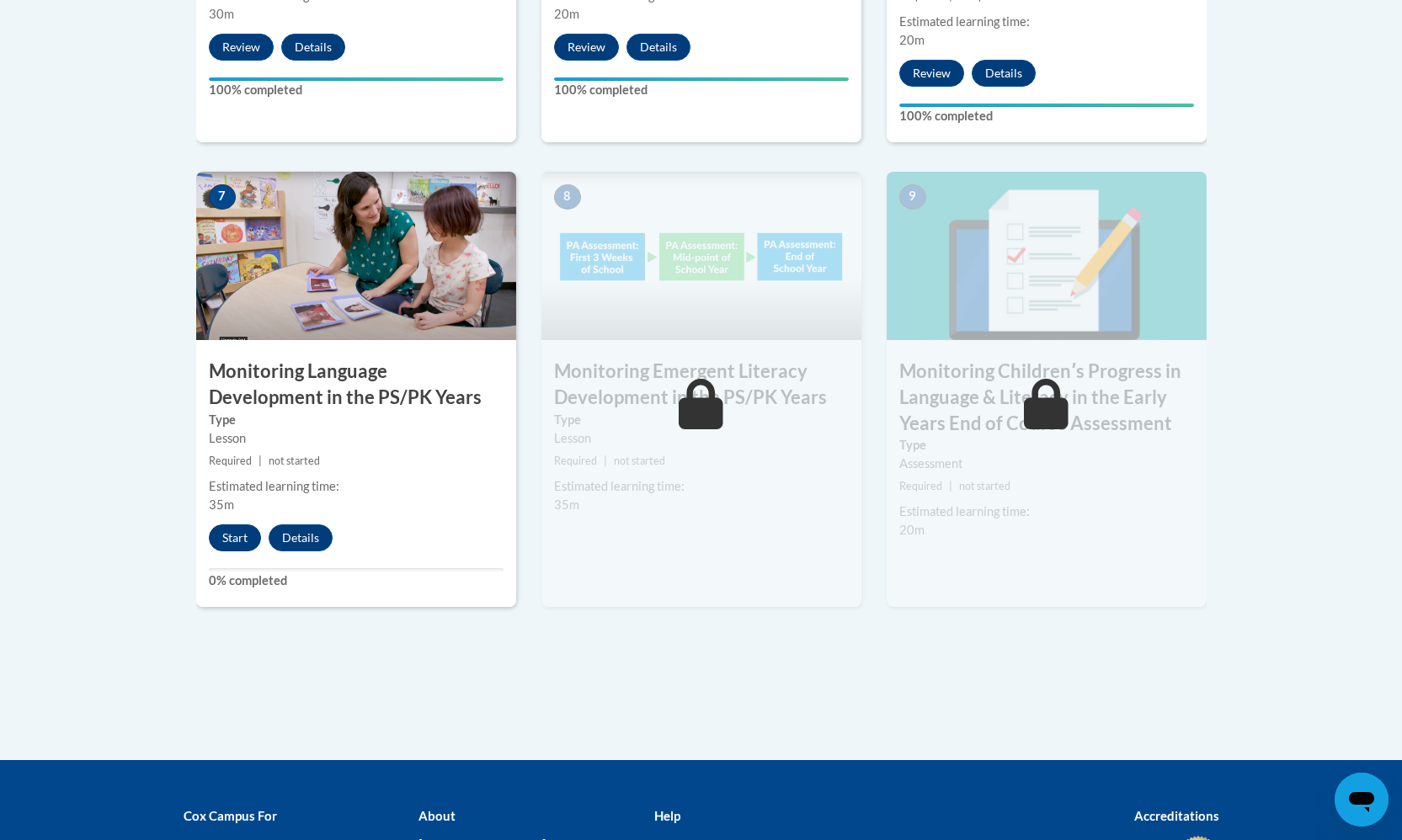
click at [220, 531] on button "Start" at bounding box center [235, 537] width 52 height 27
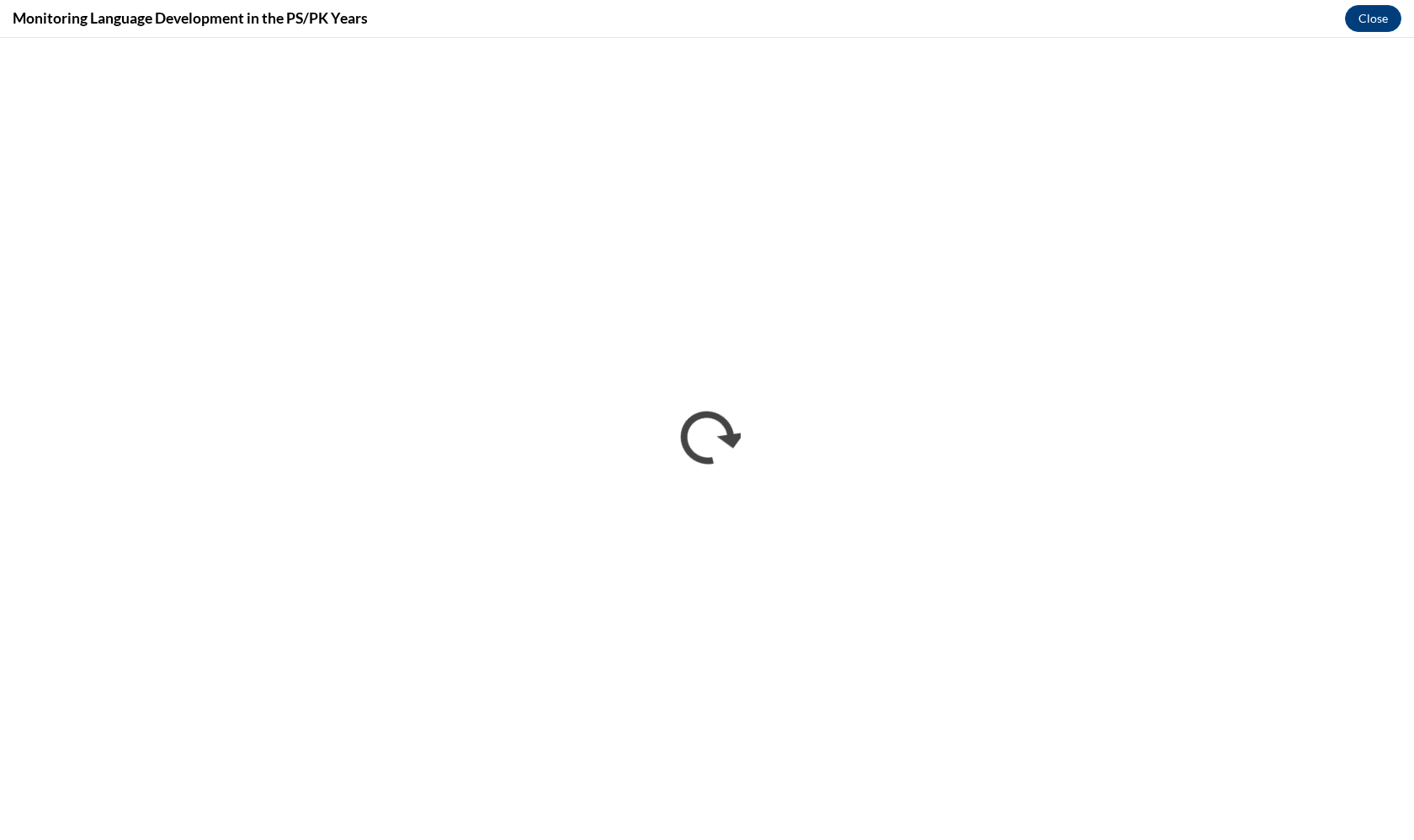
scroll to position [0, 0]
